Goal: Transaction & Acquisition: Purchase product/service

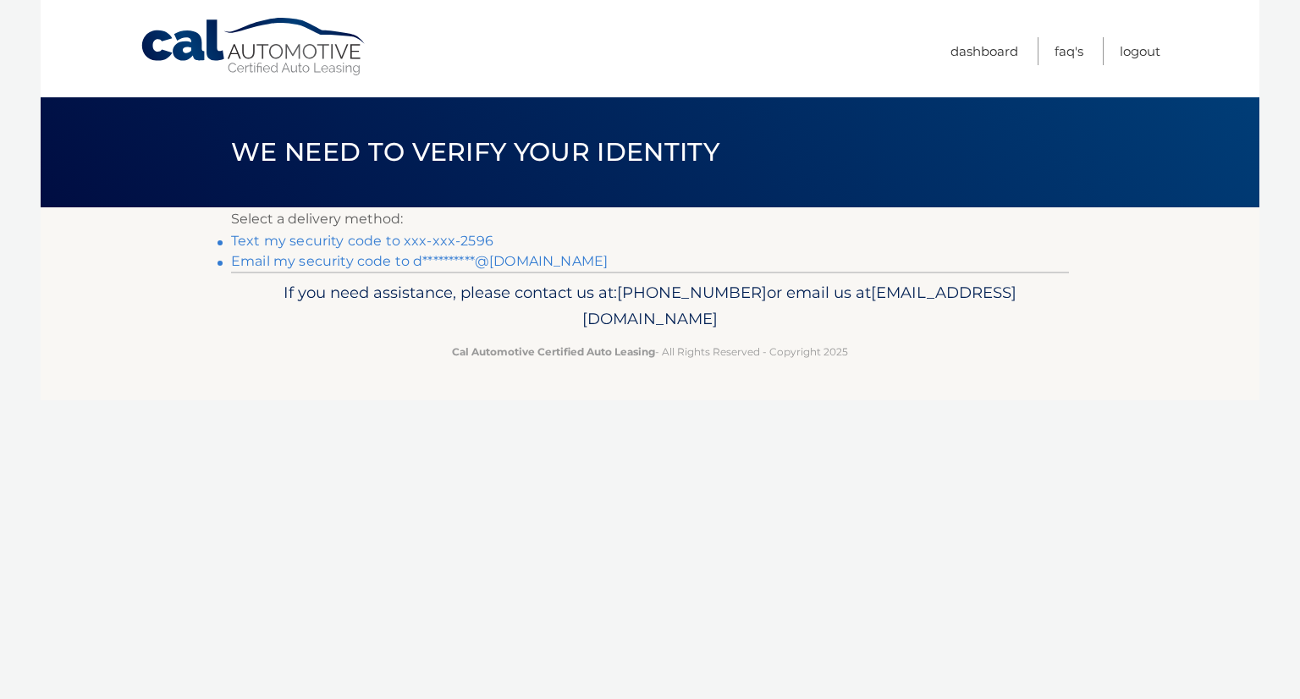
click at [468, 234] on link "Text my security code to xxx-xxx-2596" at bounding box center [362, 241] width 262 height 16
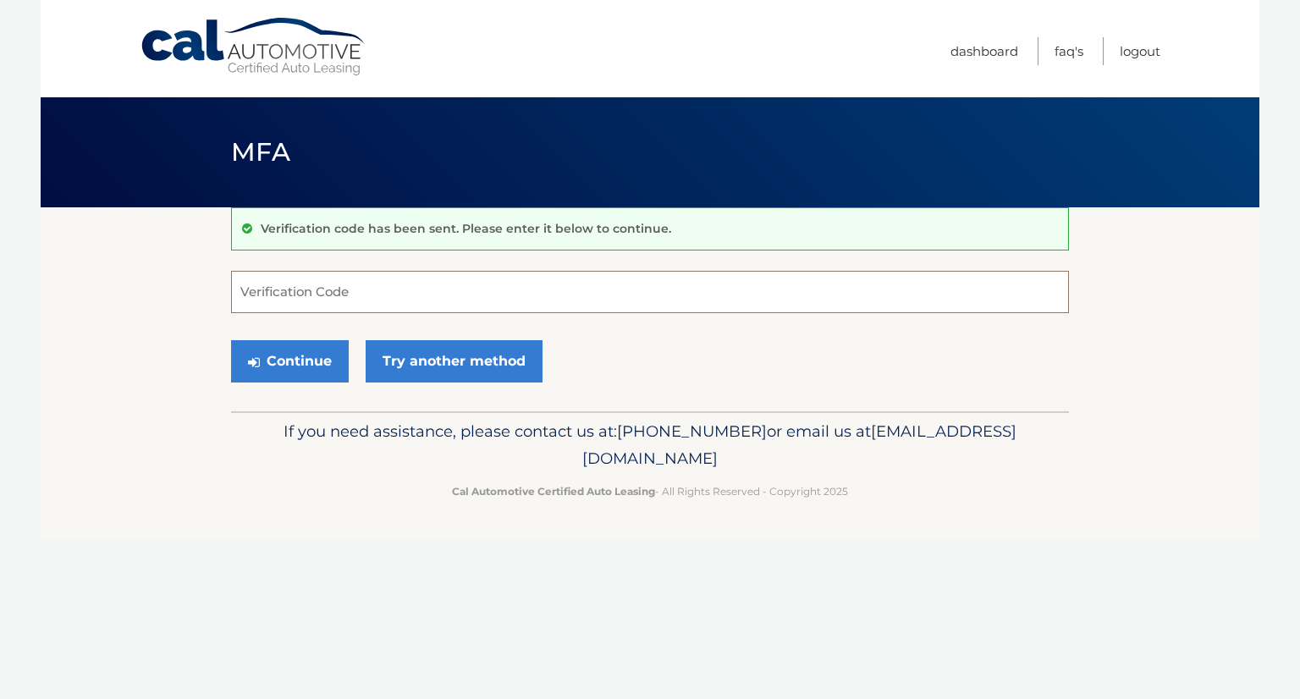
click at [388, 299] on input "Verification Code" at bounding box center [650, 292] width 838 height 42
type input "804628"
click at [315, 346] on button "Continue" at bounding box center [290, 361] width 118 height 42
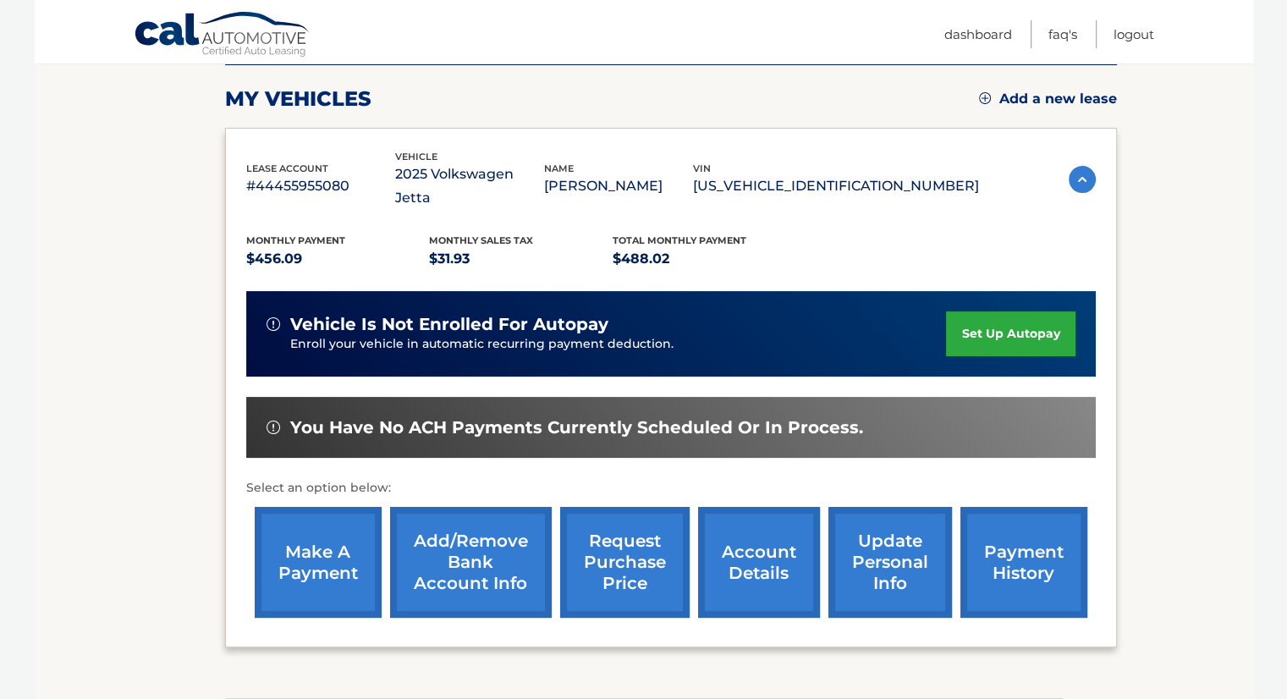
scroll to position [223, 0]
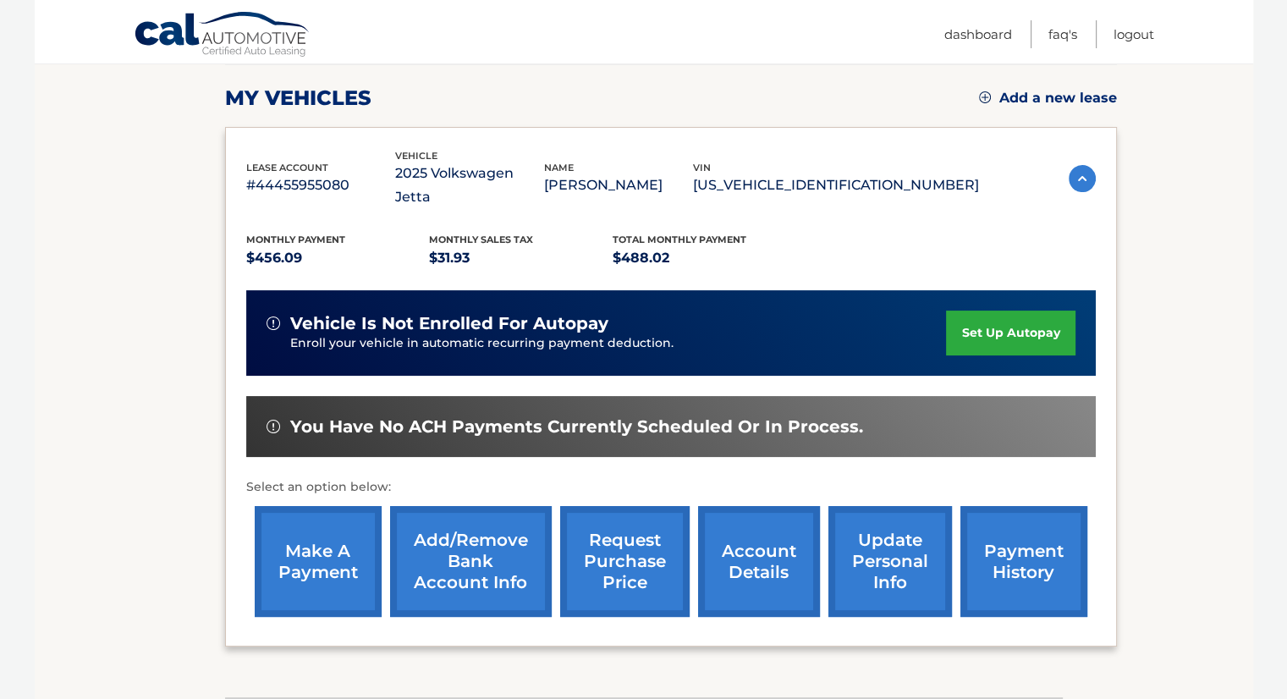
click at [301, 561] on link "make a payment" at bounding box center [318, 561] width 127 height 111
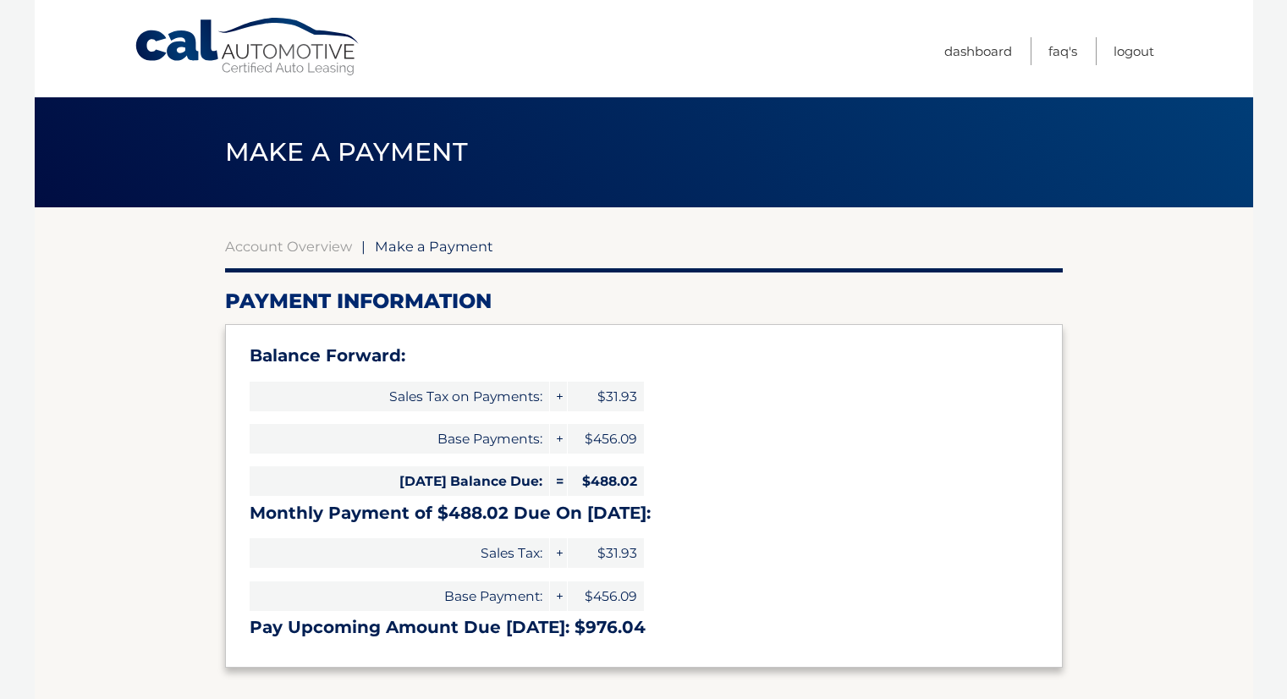
select select "MjNiNTg1NTAtZWQyOS00YmRkLWI2NjUtYmZhYTM5N2Q0Mjgy"
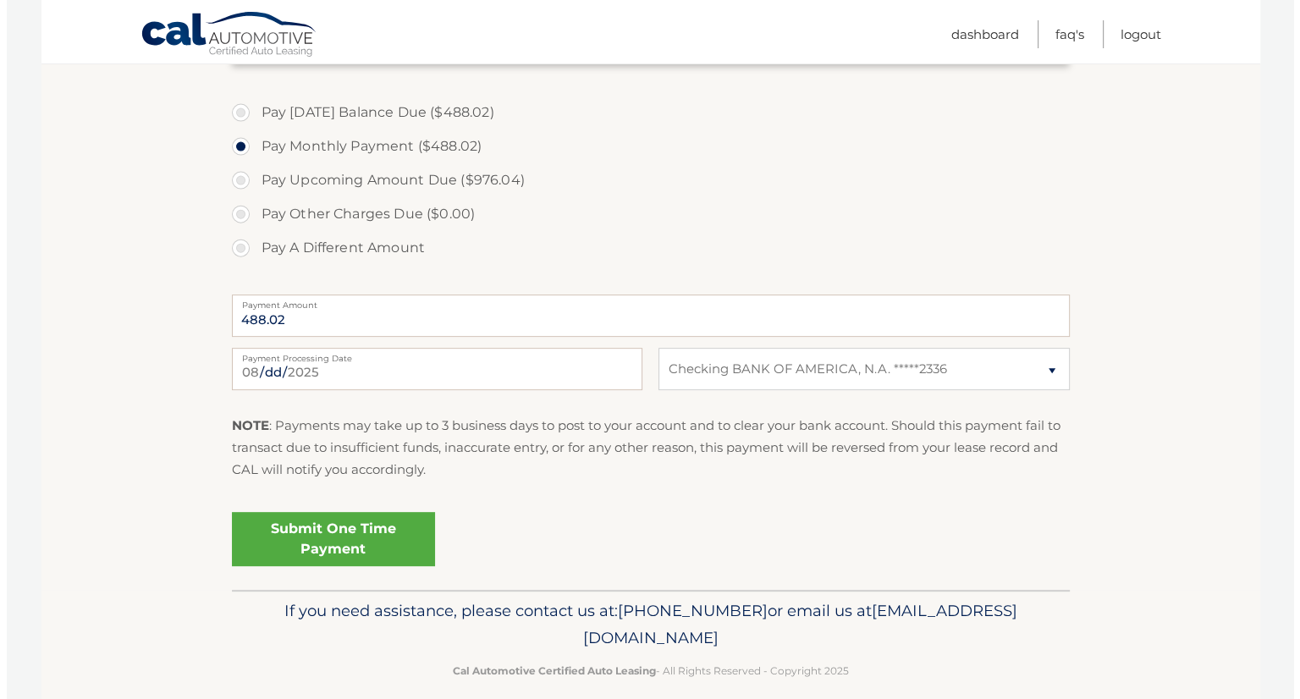
scroll to position [606, 0]
click at [362, 537] on link "Submit One Time Payment" at bounding box center [326, 538] width 203 height 54
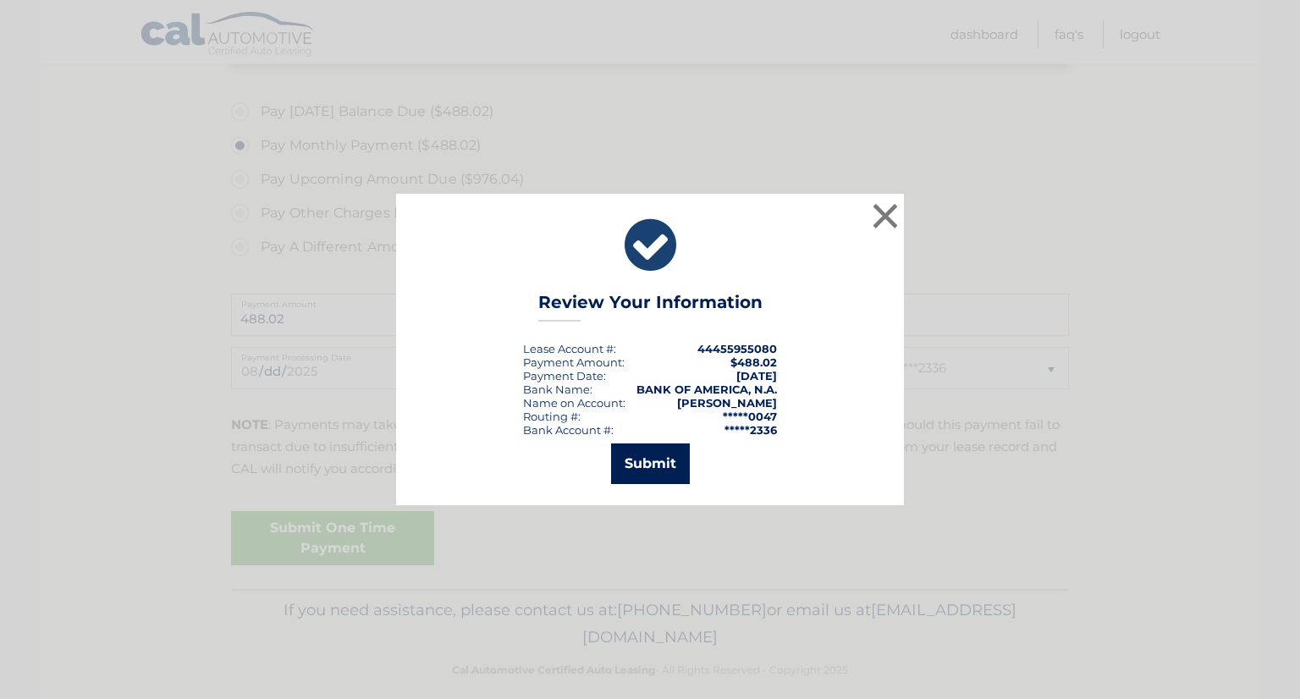
click at [661, 462] on button "Submit" at bounding box center [650, 463] width 79 height 41
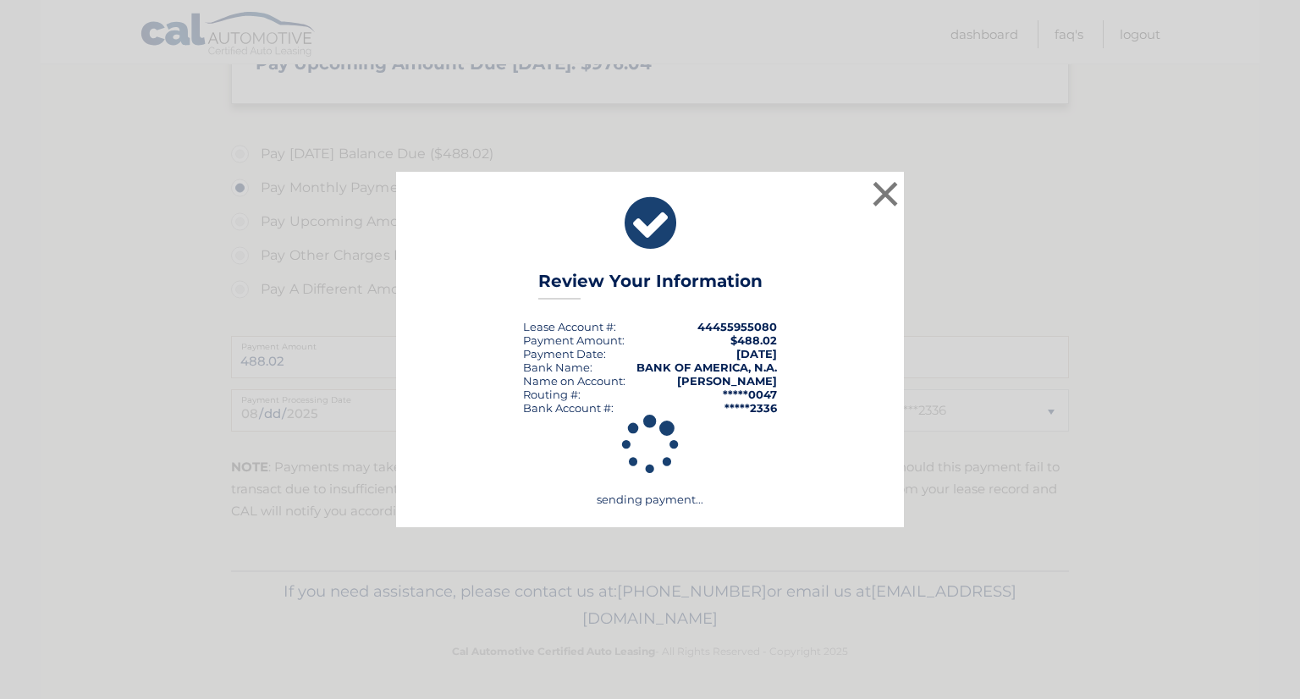
scroll to position [563, 0]
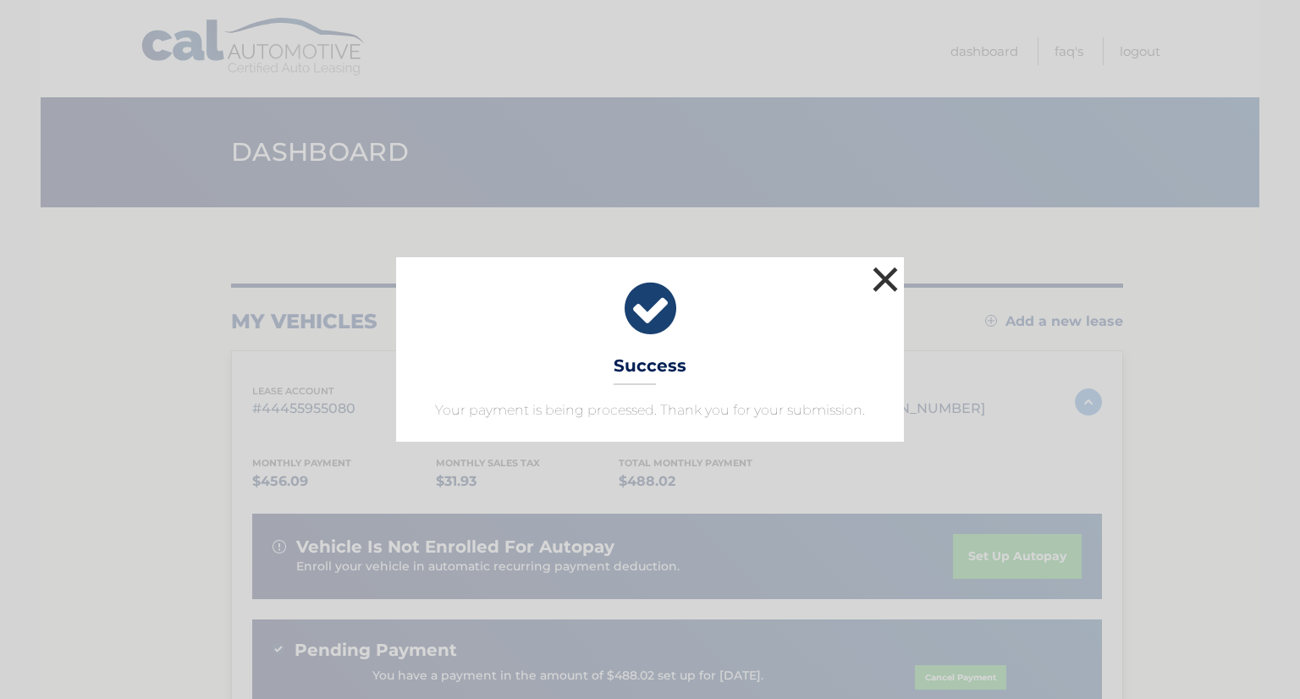
click at [875, 276] on button "×" at bounding box center [885, 279] width 34 height 34
